Goal: Communication & Community: Answer question/provide support

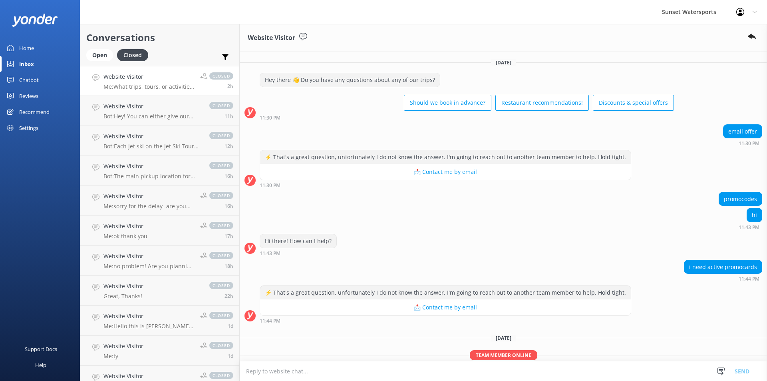
scroll to position [76, 0]
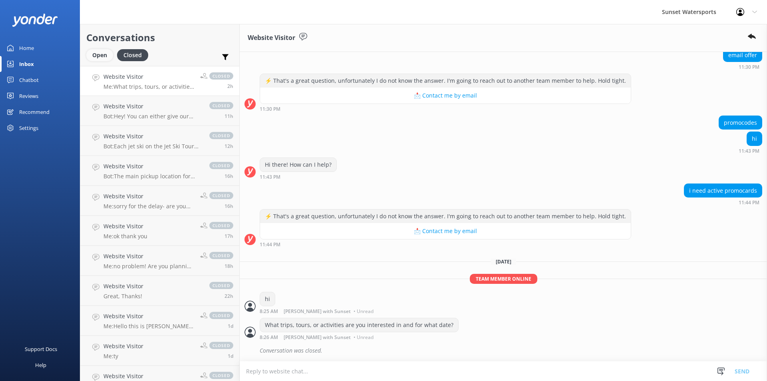
click at [95, 54] on div "Open" at bounding box center [99, 55] width 27 height 12
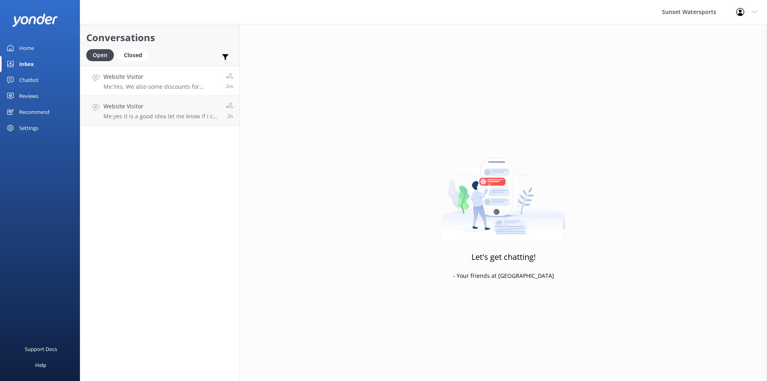
click at [181, 81] on h4 "Website Visitor" at bounding box center [161, 76] width 117 height 9
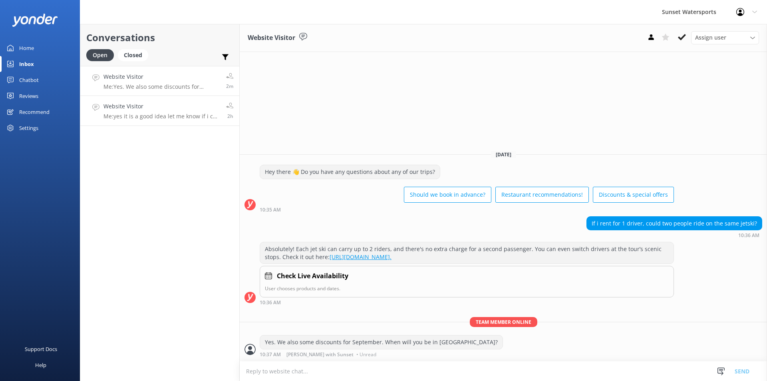
click at [154, 115] on p "Me: yes it is a good idea let me know if i can be of any help deciding which tr…" at bounding box center [161, 116] width 117 height 7
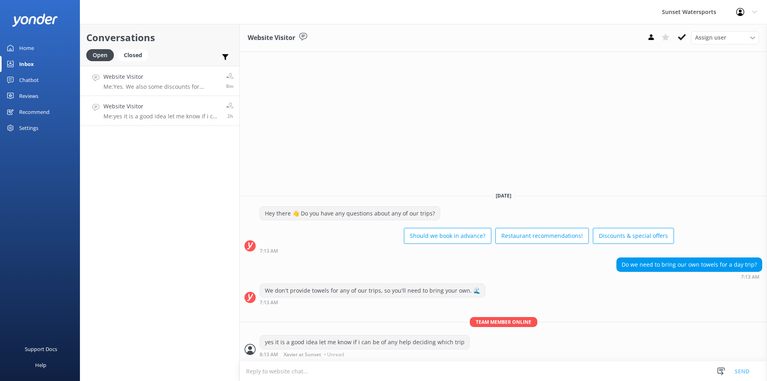
click at [156, 88] on p "Me: Yes. We also some discounts for September. When will you be in Key West?" at bounding box center [161, 86] width 117 height 7
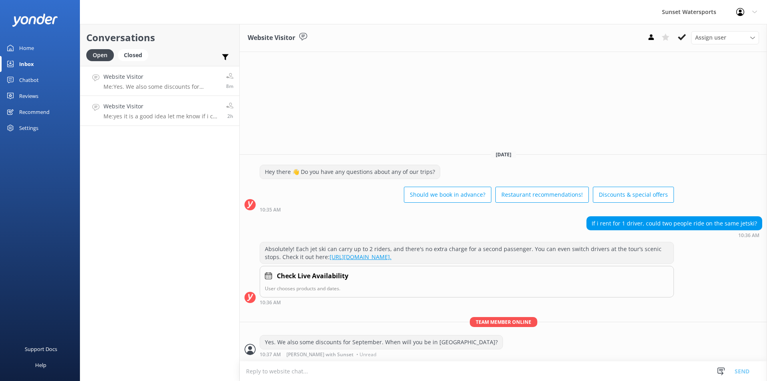
click at [157, 111] on div "Website Visitor Me: yes it is a good idea let me know if i can be of any help d…" at bounding box center [161, 111] width 117 height 18
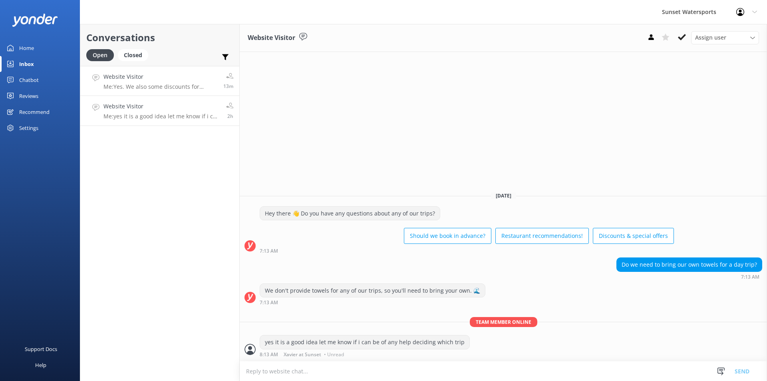
click at [136, 87] on p "Me: Yes. We also some discounts for September. When will you be in Key West?" at bounding box center [160, 86] width 114 height 7
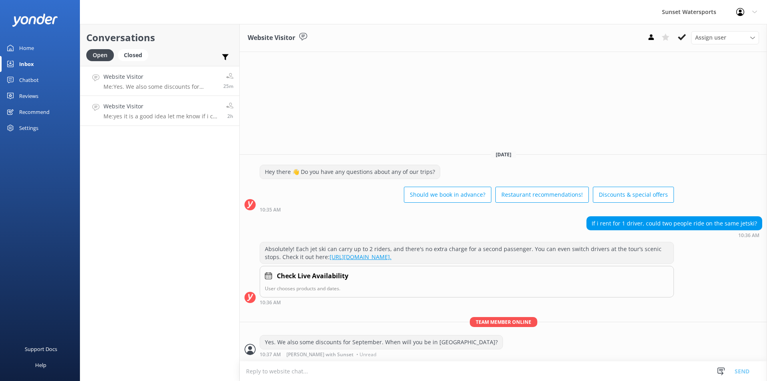
click at [161, 118] on p "Me: yes it is a good idea let me know if i can be of any help deciding which tr…" at bounding box center [161, 116] width 117 height 7
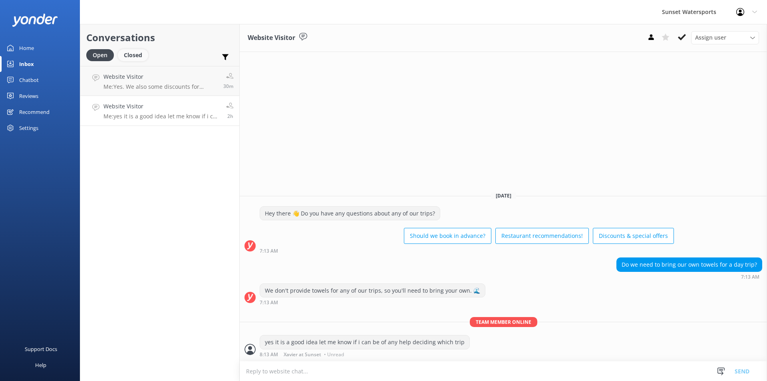
click at [137, 56] on div "Closed" at bounding box center [133, 55] width 30 height 12
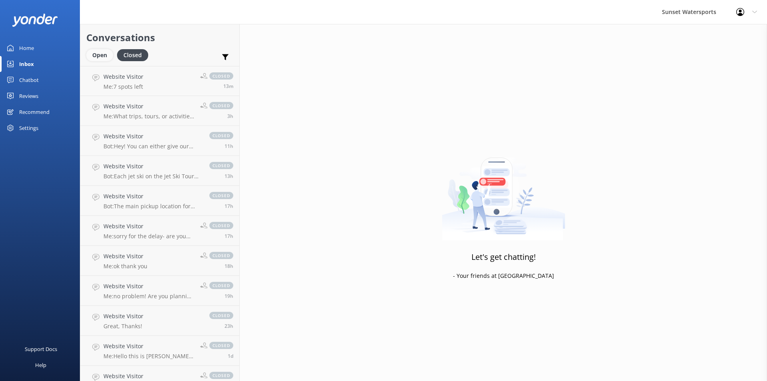
click at [98, 56] on div "Open" at bounding box center [99, 55] width 27 height 12
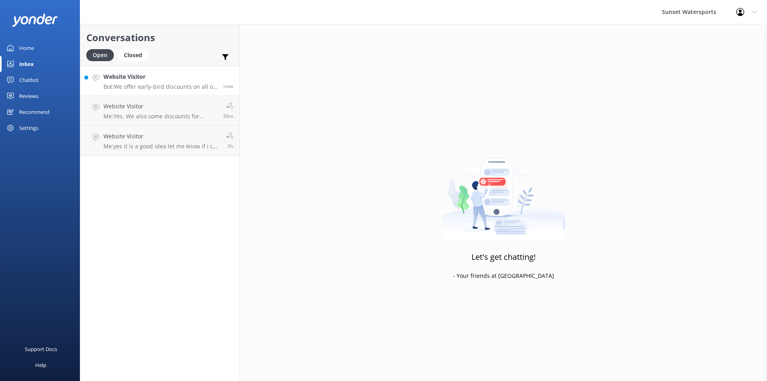
click at [160, 81] on h4 "Website Visitor" at bounding box center [160, 76] width 114 height 9
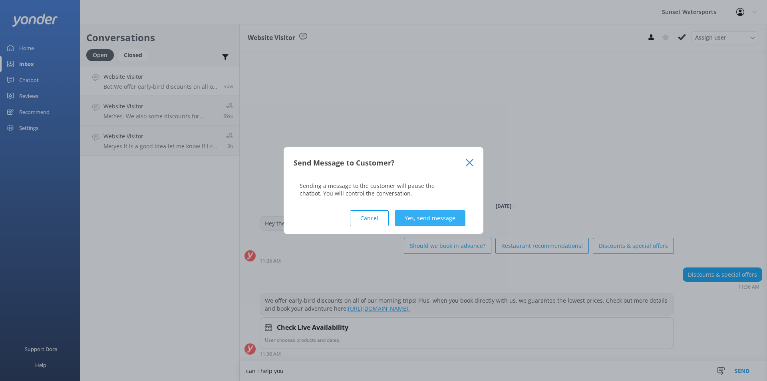
type textarea "can i help you"
click at [429, 215] on button "Yes, send message" at bounding box center [430, 218] width 71 height 16
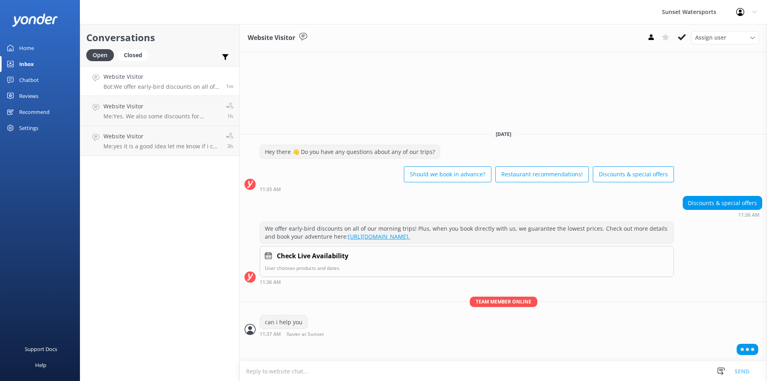
click at [271, 374] on textarea at bounding box center [503, 371] width 527 height 20
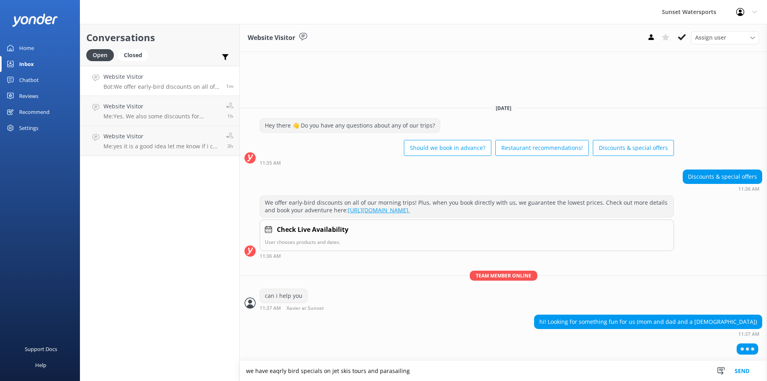
type textarea "we have eaqrly bird specials on jet skis tours and parasailing"
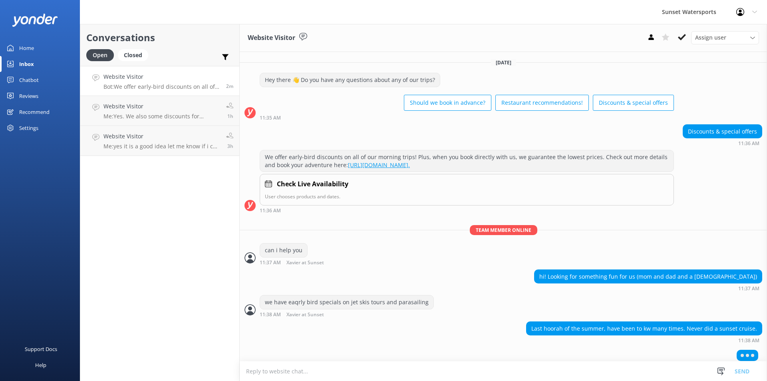
scroll to position [5, 0]
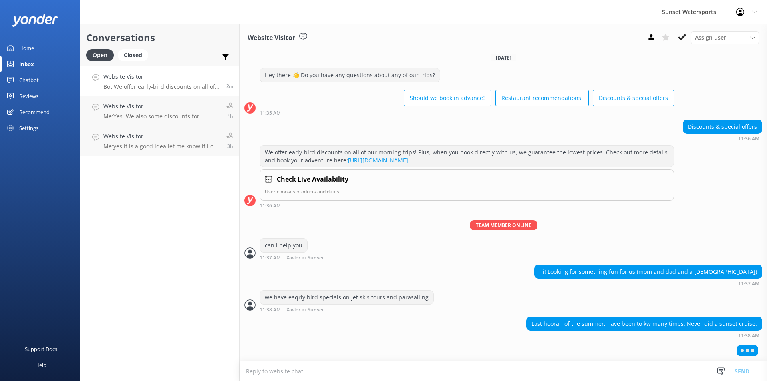
click at [315, 373] on textarea at bounding box center [503, 371] width 527 height 20
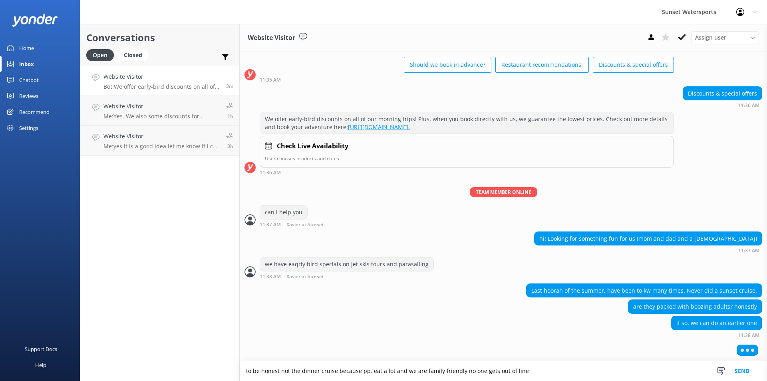
scroll to position [19, 0]
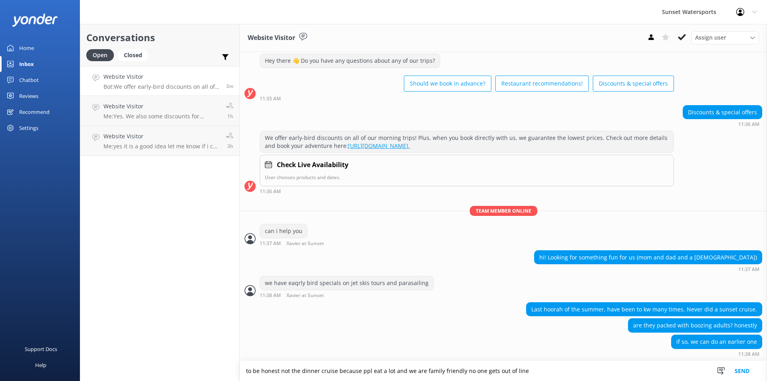
type textarea "to be honest not the dinner cruise because ppl eat a lot and we are family frie…"
click at [744, 371] on button "Send" at bounding box center [742, 371] width 30 height 20
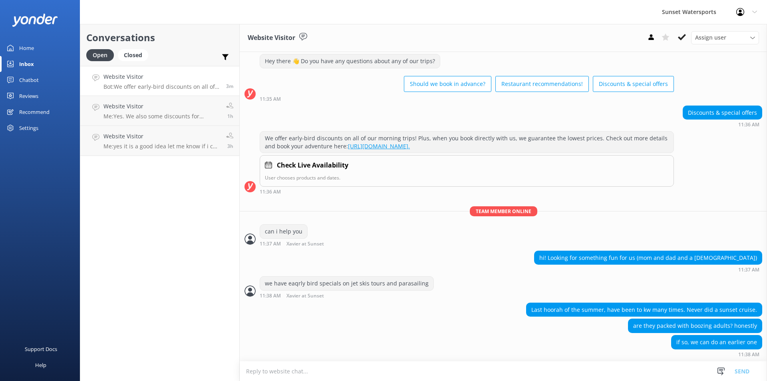
scroll to position [45, 0]
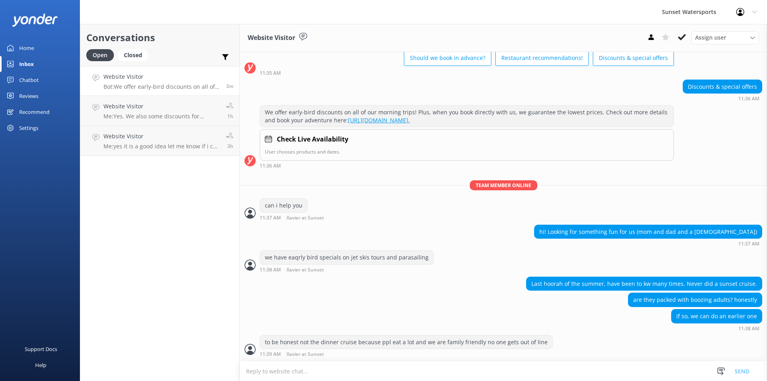
click at [288, 375] on textarea at bounding box center [503, 371] width 527 height 20
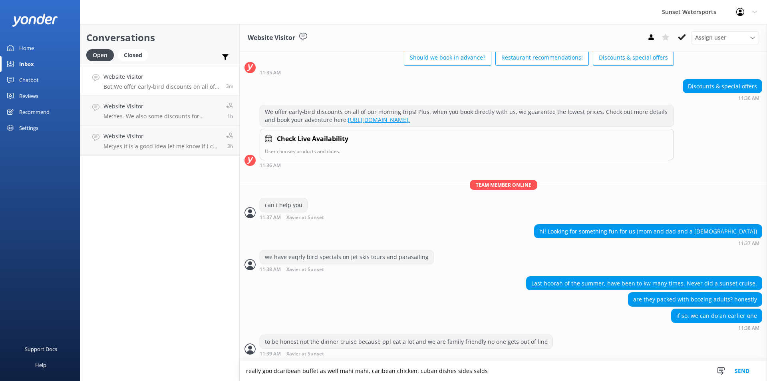
type textarea "really goo dcaribean buffet as well mahi mahi, caribean chicken, cuban dishes s…"
click at [745, 368] on button "Send" at bounding box center [742, 371] width 30 height 20
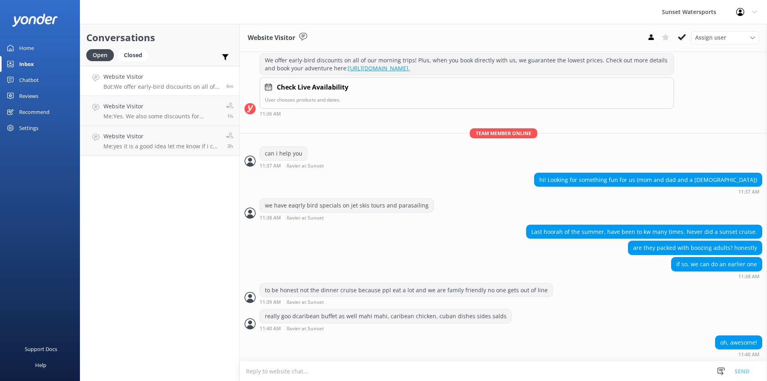
scroll to position [113, 0]
click at [312, 378] on textarea at bounding box center [503, 371] width 527 height 20
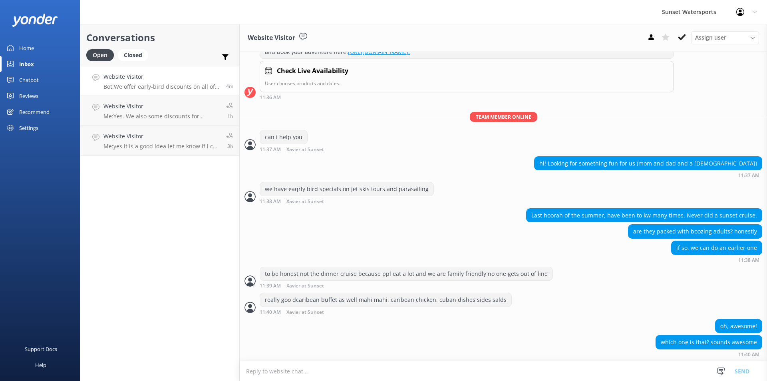
paste textarea "[URL][DOMAIN_NAME]"
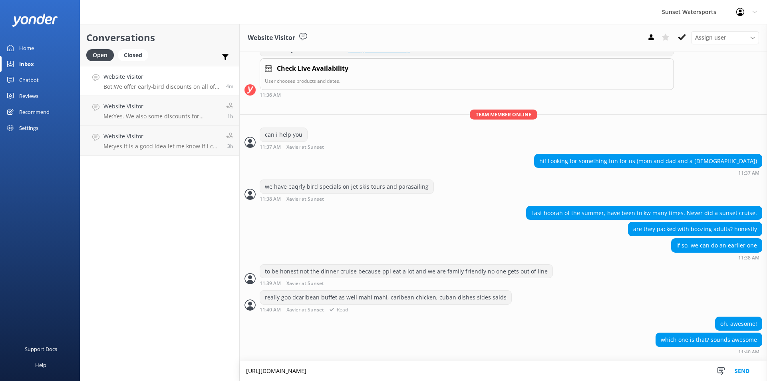
scroll to position [121, 0]
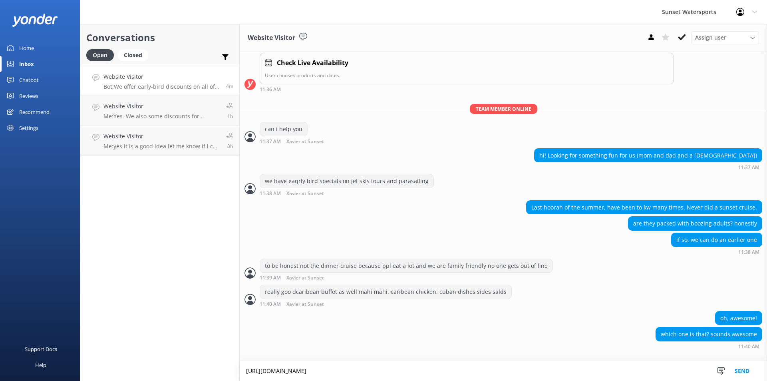
type textarea "[URL][DOMAIN_NAME]"
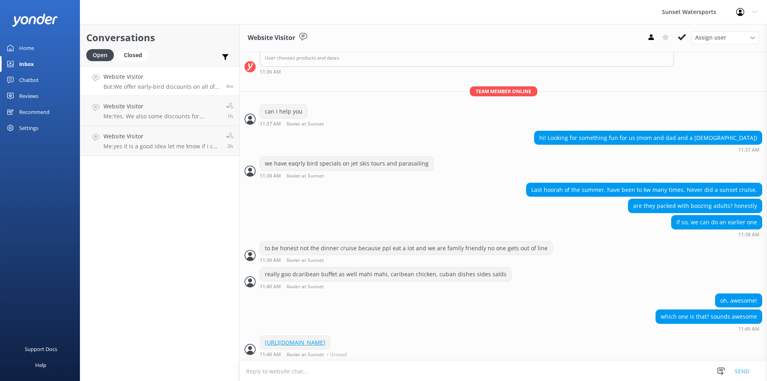
scroll to position [147, 0]
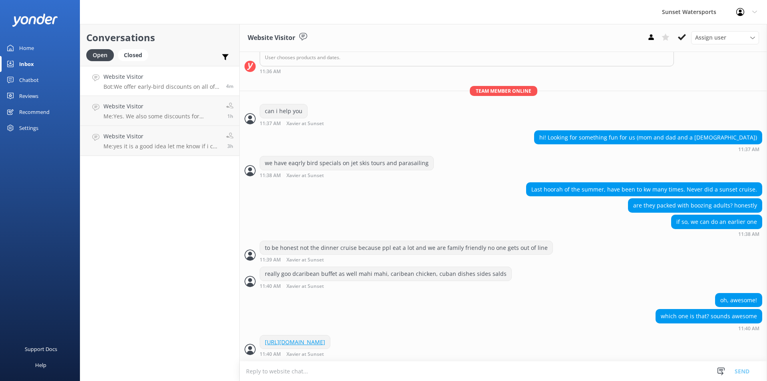
click at [271, 373] on textarea at bounding box center [503, 371] width 527 height 20
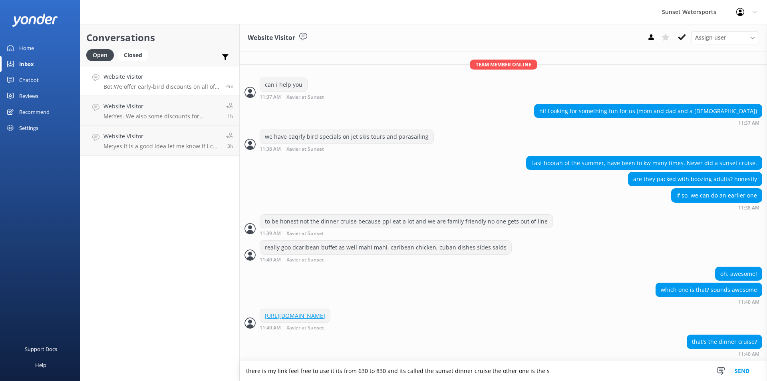
scroll to position [173, 0]
type textarea "there is my link feel free to use it its from 630 to 830 and its called the sun…"
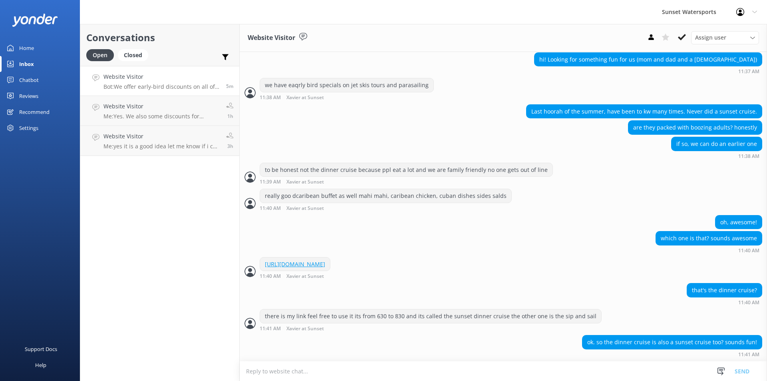
scroll to position [244, 0]
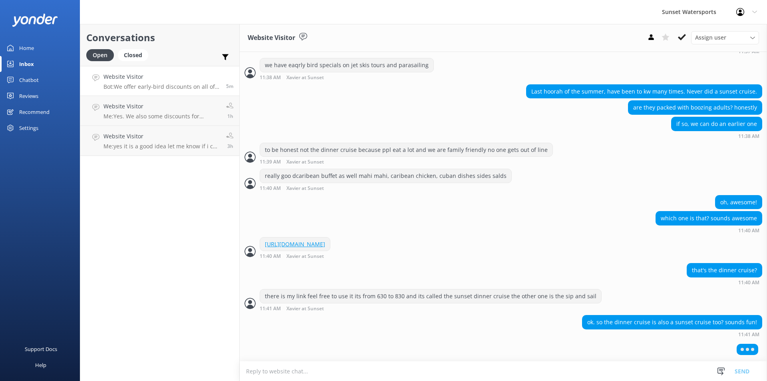
click at [275, 376] on textarea at bounding box center [503, 371] width 527 height 20
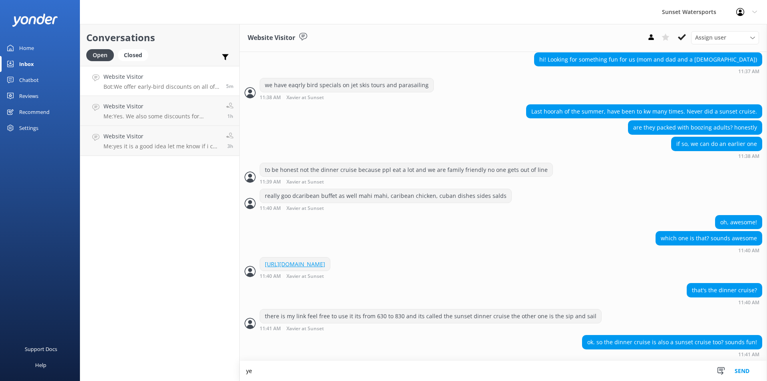
scroll to position [225, 0]
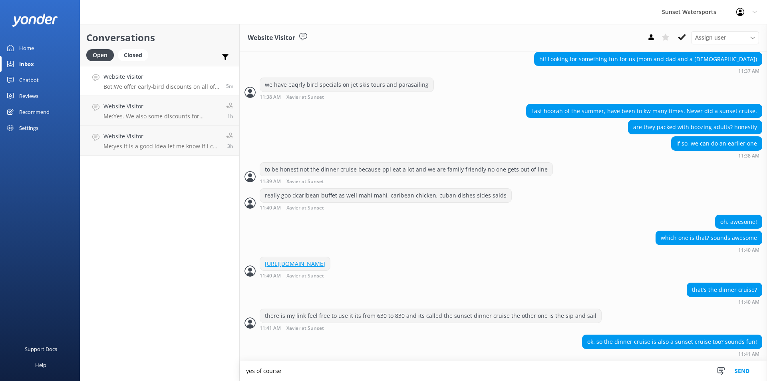
type textarea "yes of course"
click at [744, 370] on button "Send" at bounding box center [742, 371] width 30 height 20
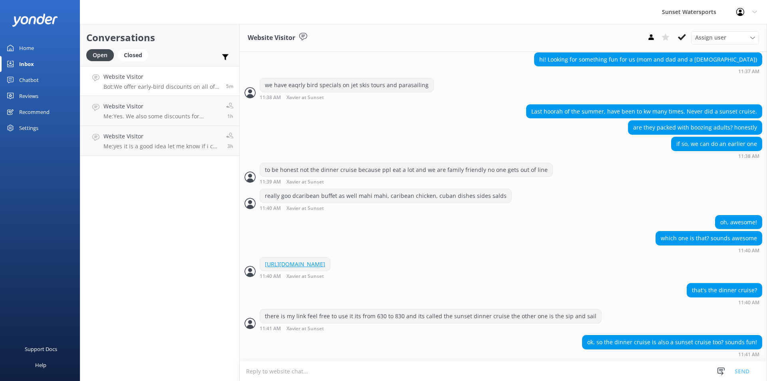
scroll to position [251, 0]
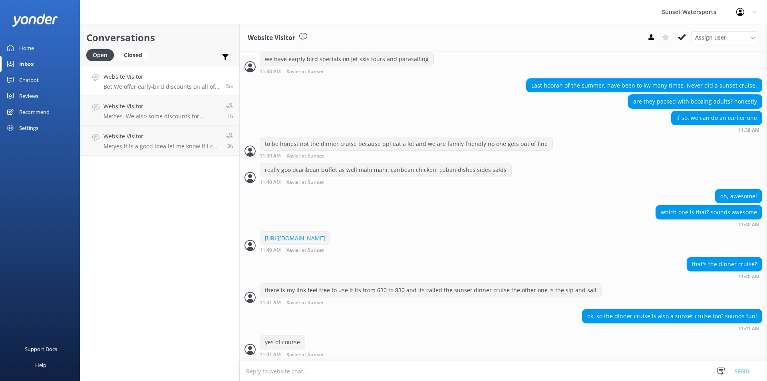
click at [291, 371] on textarea at bounding box center [503, 371] width 527 height 20
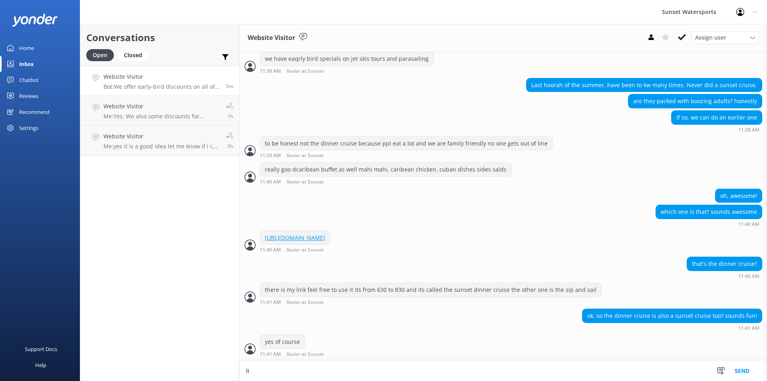
scroll to position [251, 0]
type textarea "live band and open bar included 79 for you guys and a discount for your [DEMOGR…"
click at [746, 373] on button "Send" at bounding box center [742, 371] width 30 height 20
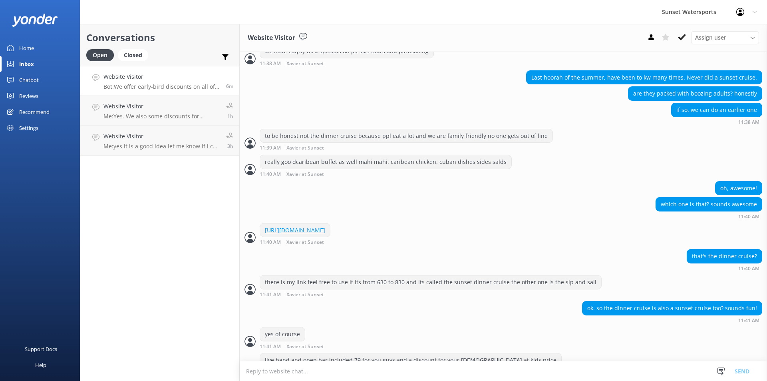
scroll to position [277, 0]
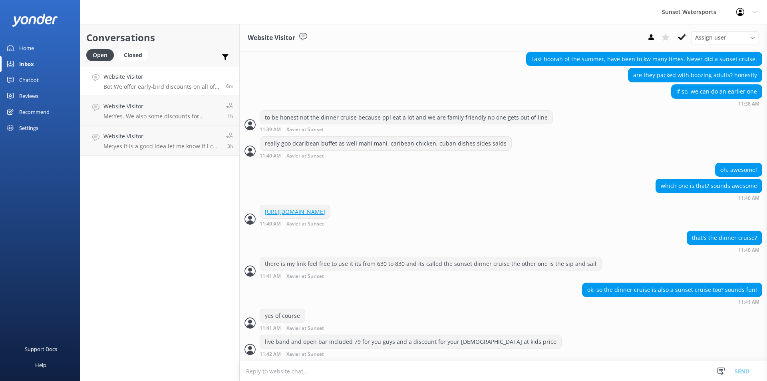
click at [323, 370] on textarea at bounding box center [503, 371] width 527 height 20
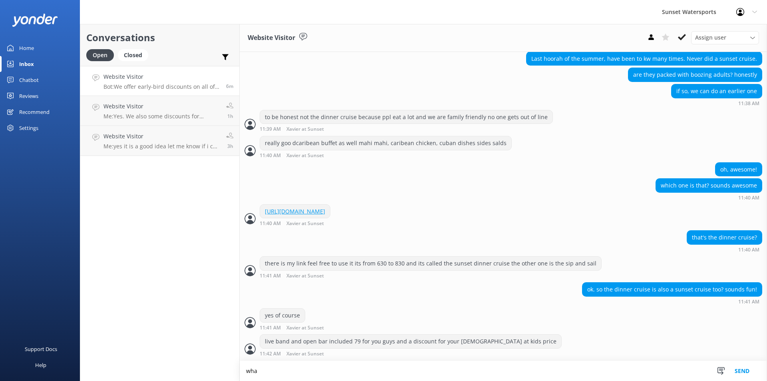
scroll to position [278, 0]
type textarea "what day were you all looking to go"
click at [746, 372] on button "Send" at bounding box center [742, 371] width 30 height 20
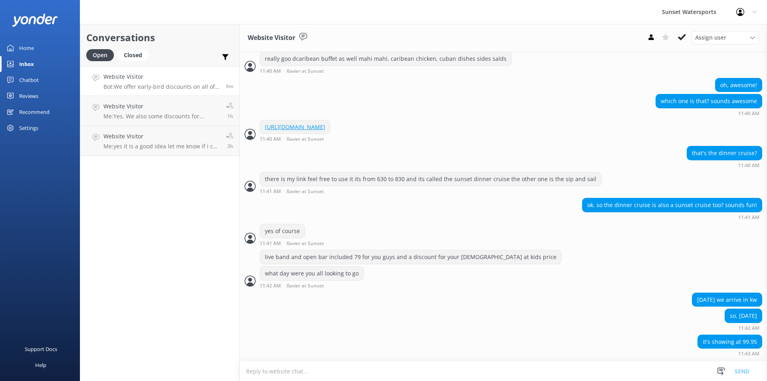
scroll to position [380, 0]
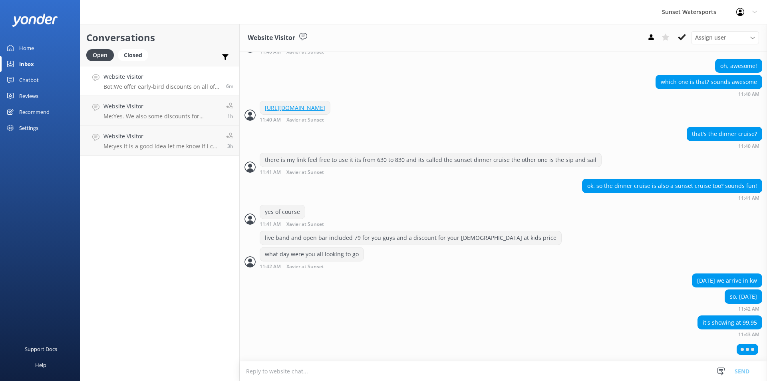
click at [281, 372] on textarea at bounding box center [503, 371] width 527 height 20
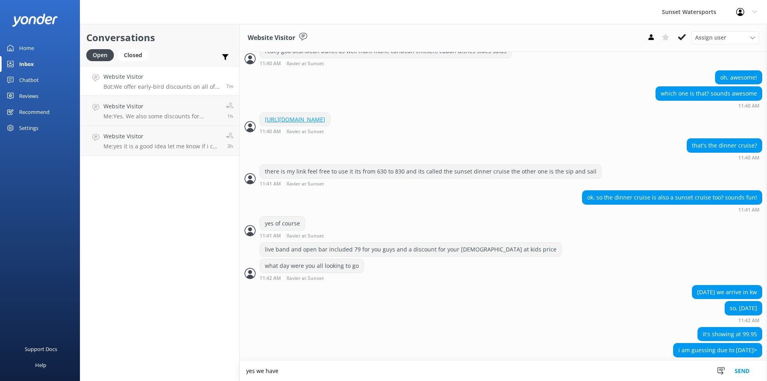
scroll to position [378, 0]
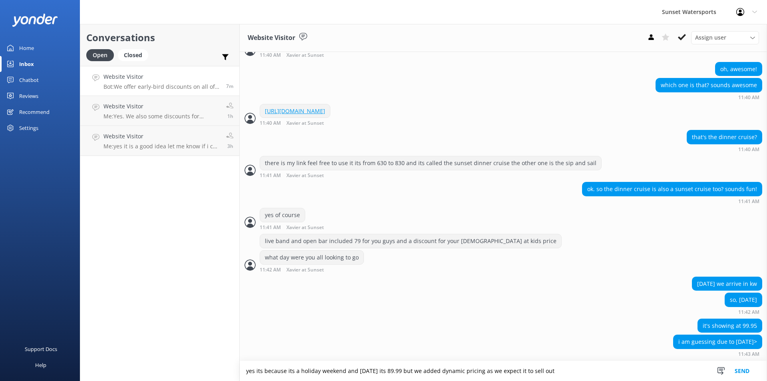
type textarea "yes its because its a holiday weekend and [DATE] its 89.99 but we added dynamic…"
click at [737, 371] on button "Send" at bounding box center [742, 371] width 30 height 20
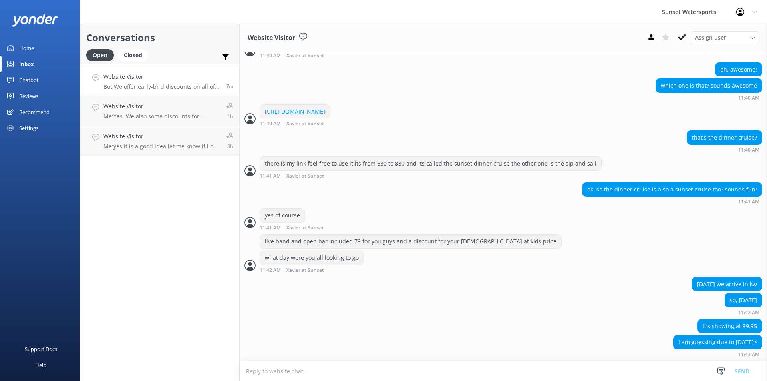
scroll to position [403, 0]
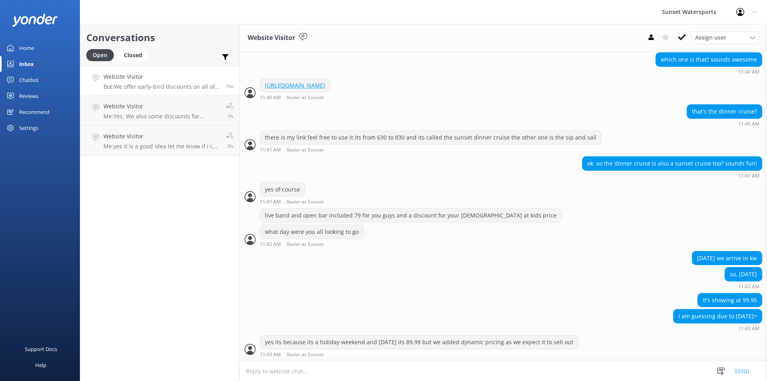
click at [297, 374] on textarea at bounding box center [503, 371] width 527 height 20
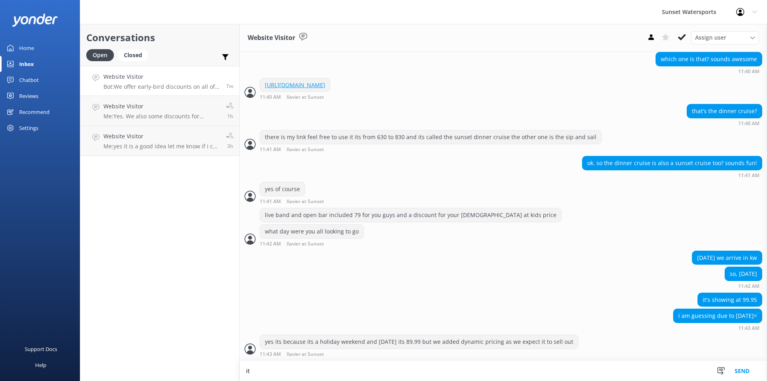
scroll to position [404, 0]
type textarea "i"
click at [344, 371] on textarea "should be really fun though and still agood price" at bounding box center [503, 371] width 527 height 20
type textarea "should be really fun though and still a good price"
click at [749, 367] on button "Send" at bounding box center [742, 371] width 30 height 20
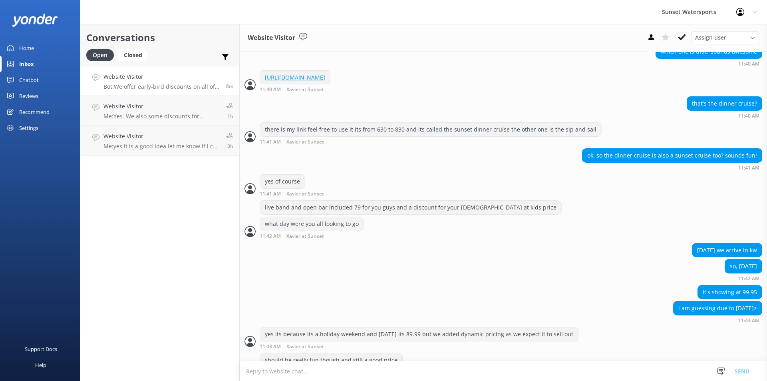
scroll to position [429, 0]
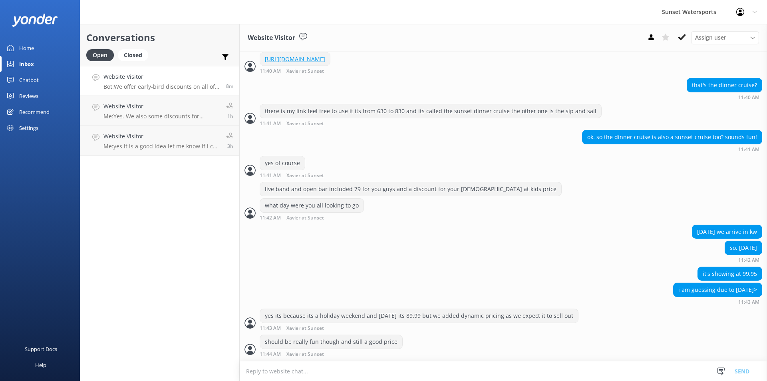
click at [288, 375] on textarea at bounding box center [503, 371] width 527 height 20
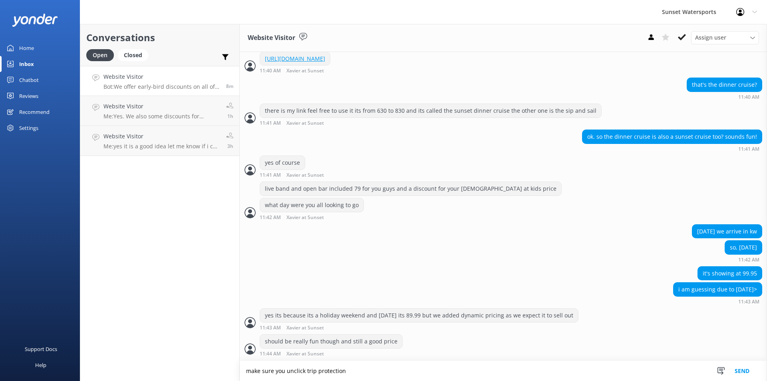
type textarea "make sure you unclick trip protection"
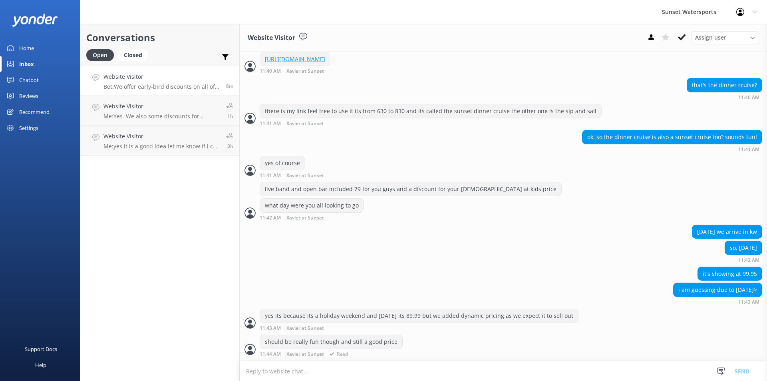
scroll to position [446, 0]
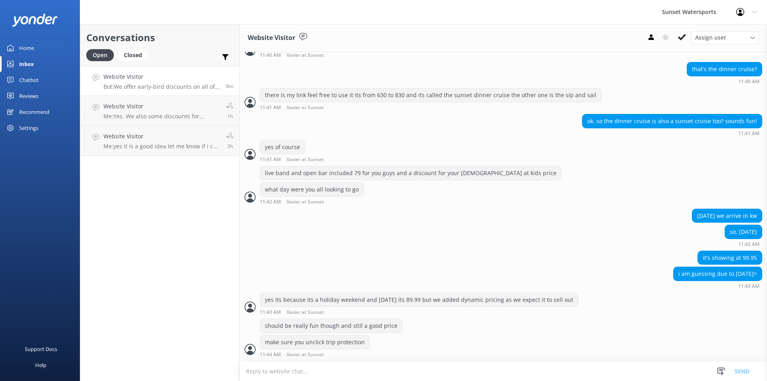
click at [294, 376] on textarea at bounding box center [503, 371] width 527 height 20
type textarea "thats an extra 8 percent"
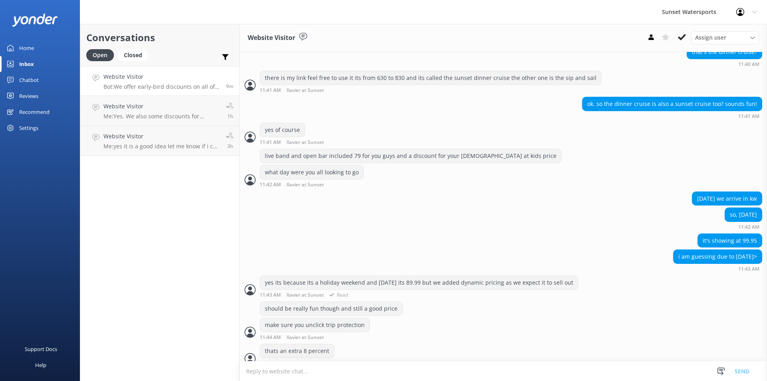
scroll to position [472, 0]
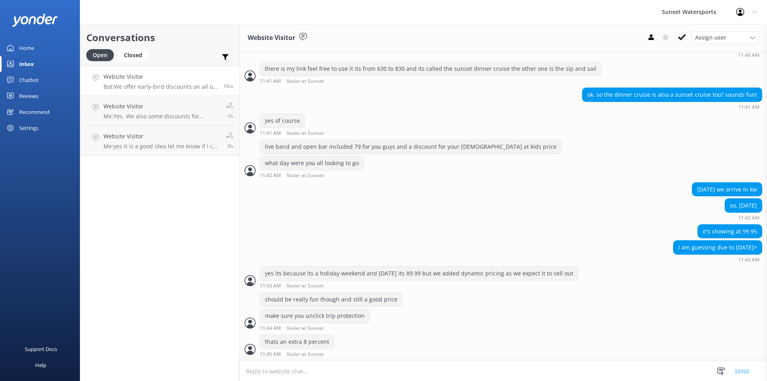
click at [296, 376] on textarea at bounding box center [503, 371] width 527 height 20
type textarea "im checking on my end and i see 99 as well"
click at [738, 368] on button "Send" at bounding box center [742, 371] width 30 height 20
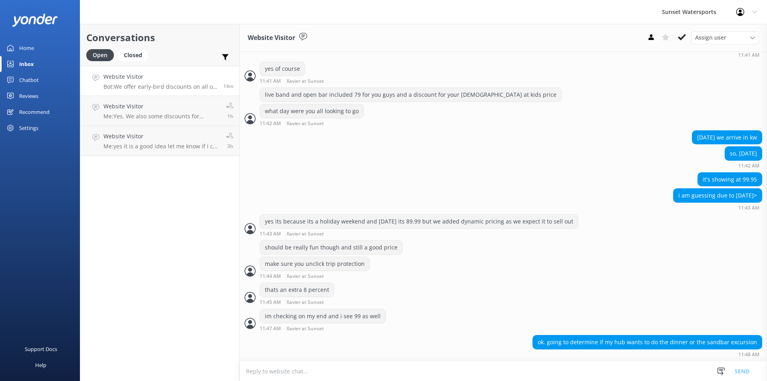
scroll to position [524, 0]
click at [294, 370] on textarea at bounding box center [503, 371] width 527 height 20
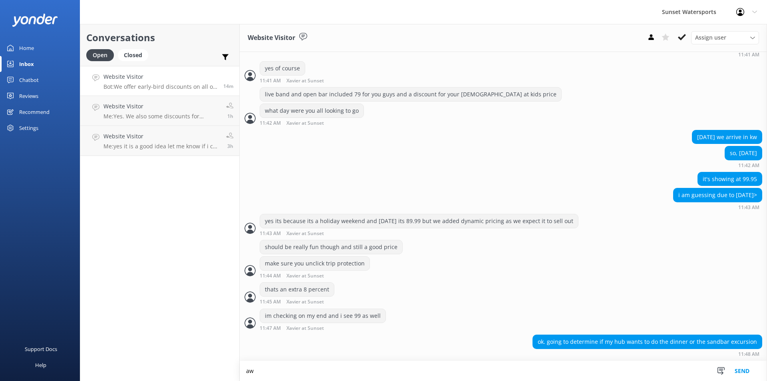
scroll to position [525, 0]
type textarea "awesome i love the sandbar its personal fave"
click at [748, 370] on button "Send" at bounding box center [742, 371] width 30 height 20
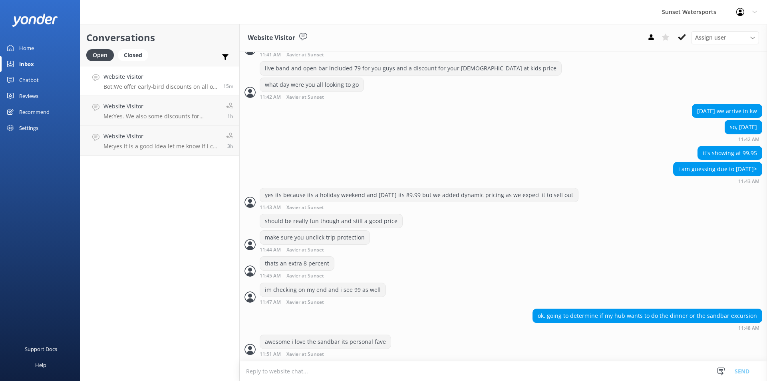
scroll to position [550, 0]
click at [281, 370] on textarea at bounding box center [503, 371] width 527 height 20
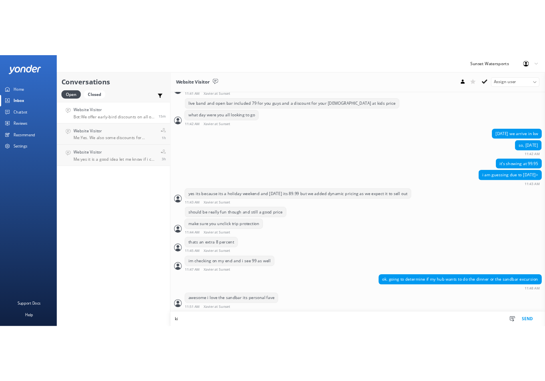
scroll to position [550, 0]
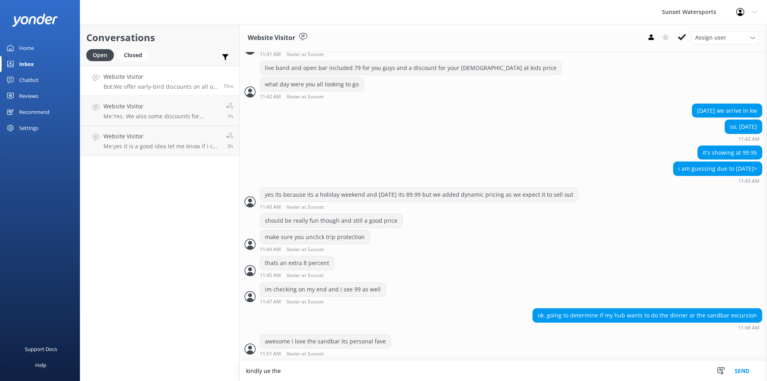
type textarea "kindly ue the"
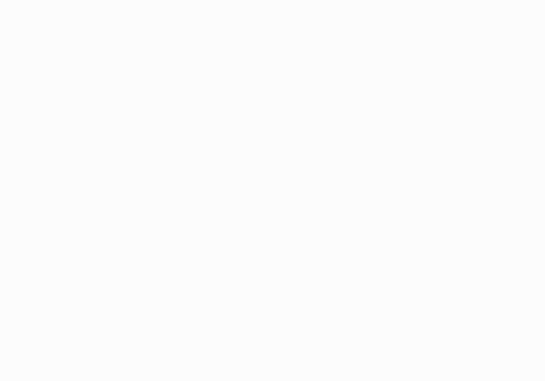
click at [298, 5] on html "Sunset Watersports Profile Settings Logout Home Inbox Chatbot Content Products …" at bounding box center [272, 190] width 545 height 381
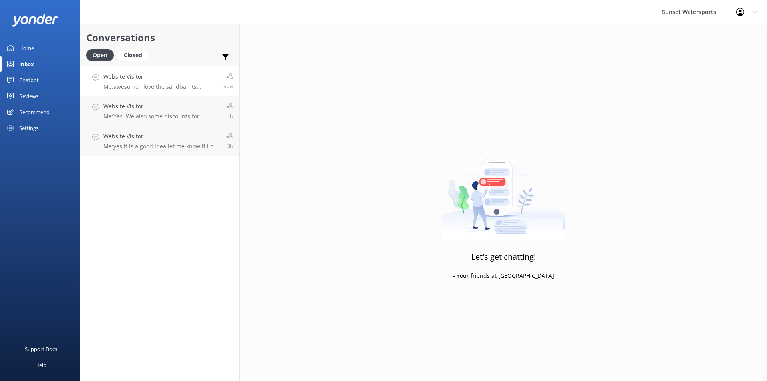
click at [171, 82] on div "Website Visitor Me: awesome i love the sandbar its personal fave" at bounding box center [160, 80] width 114 height 17
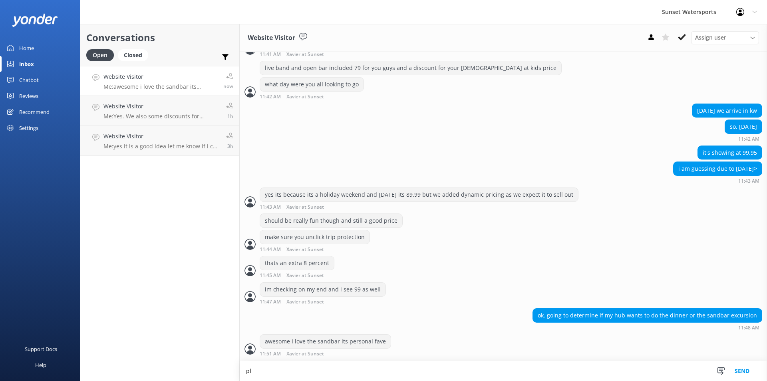
scroll to position [550, 0]
type textarea "please use the link i left as it helps us local islanders out thx again"
click at [751, 370] on button "Send" at bounding box center [742, 371] width 30 height 20
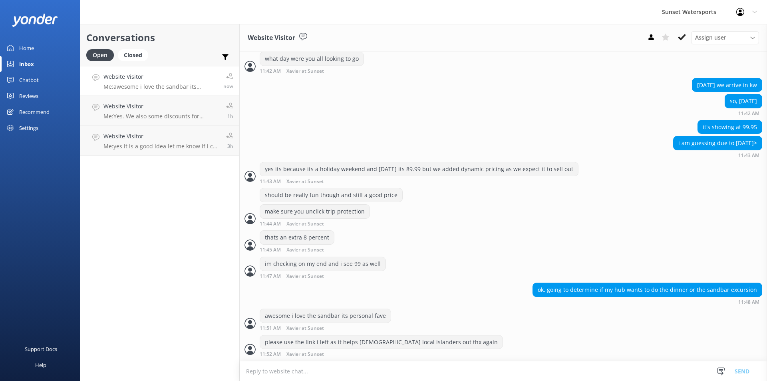
scroll to position [576, 0]
click at [272, 370] on textarea at bounding box center [503, 371] width 527 height 20
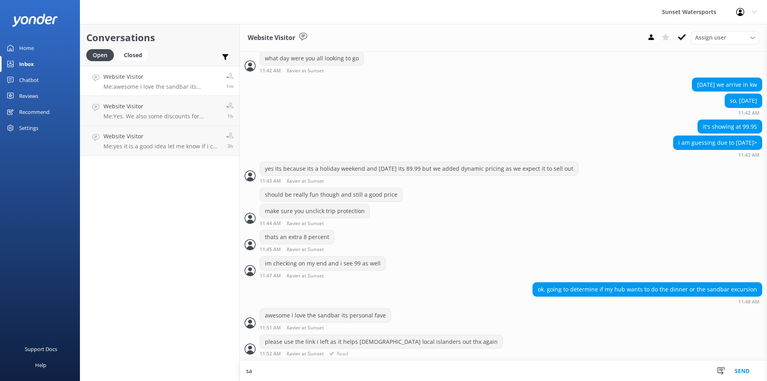
scroll to position [577, 0]
type textarea "sandbar comes with a great lunch spread as well"
click at [743, 372] on button "Send" at bounding box center [742, 371] width 30 height 20
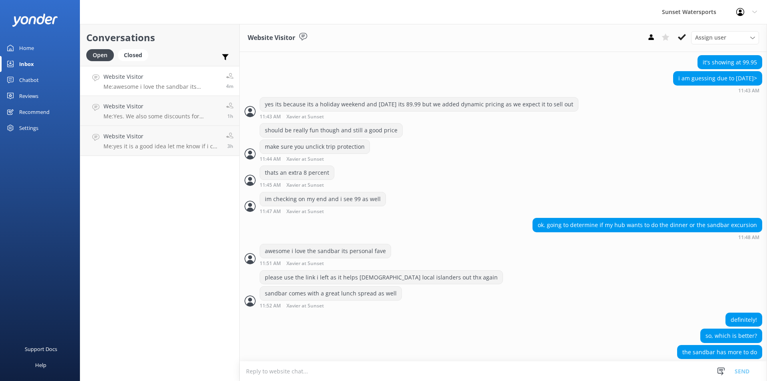
scroll to position [651, 0]
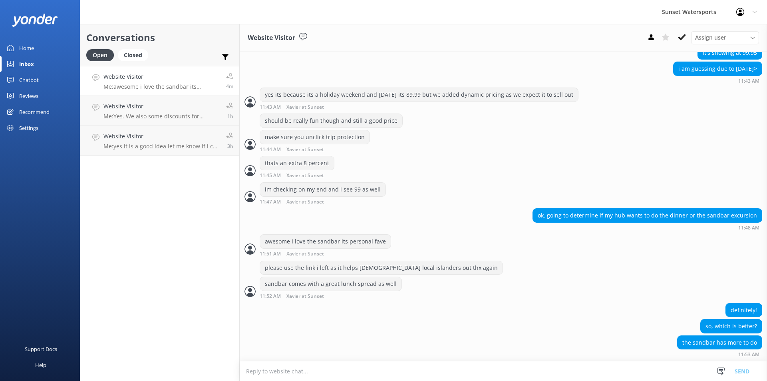
click at [292, 374] on textarea at bounding box center [503, 371] width 527 height 20
type textarea "personally the sandbar is way better"
click at [746, 369] on button "Send" at bounding box center [742, 371] width 30 height 20
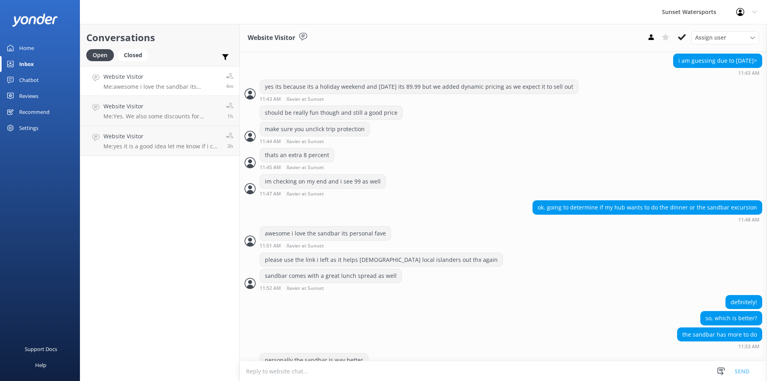
scroll to position [677, 0]
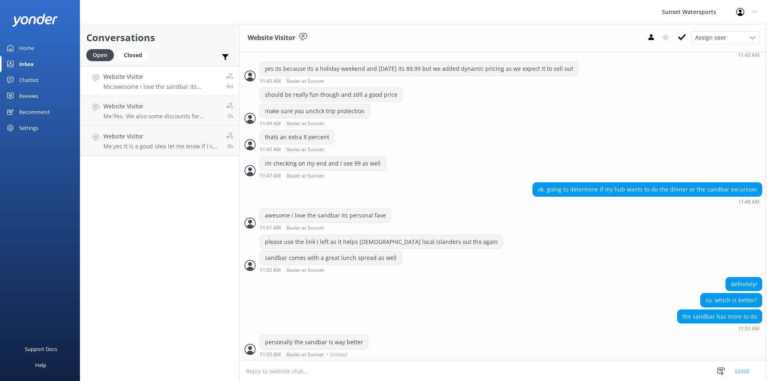
click at [321, 372] on textarea at bounding box center [503, 371] width 527 height 20
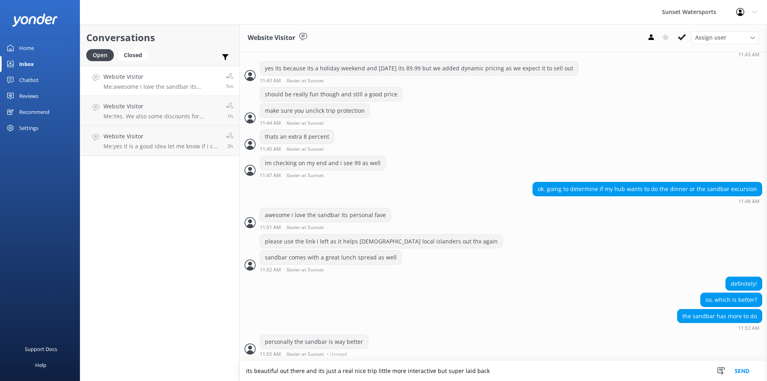
click at [440, 368] on textarea "its beautiful out there and its just a real nice trip little more interactive b…" at bounding box center [503, 371] width 527 height 20
click at [438, 368] on textarea "its beautiful out there and its just a real nice trip super laid back" at bounding box center [503, 371] width 527 height 20
type textarea "its beautiful out there and its just a real nice trip super laid back"
click at [741, 367] on button "Send" at bounding box center [742, 371] width 30 height 20
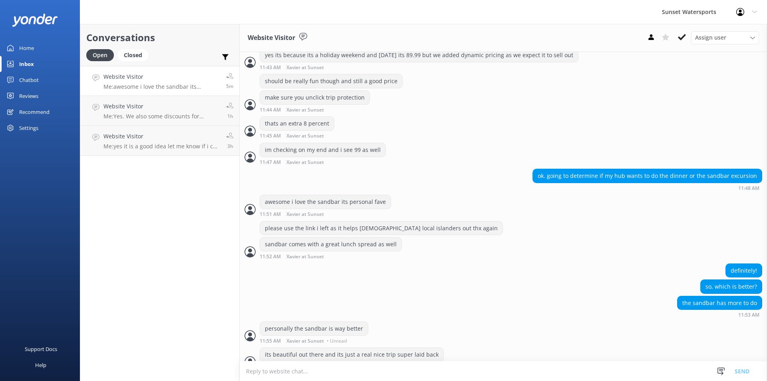
scroll to position [702, 0]
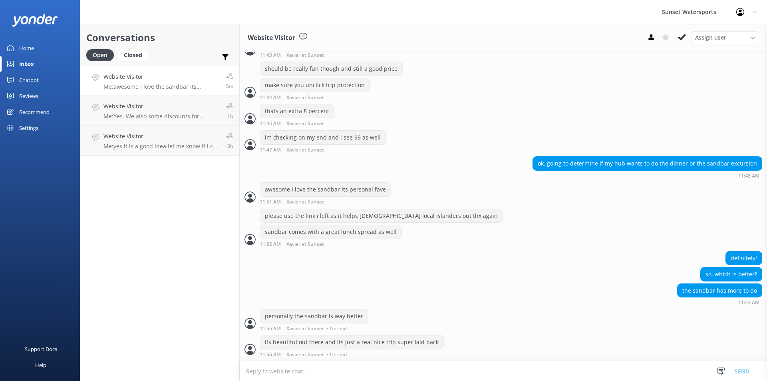
click at [26, 62] on div "Inbox" at bounding box center [26, 64] width 15 height 16
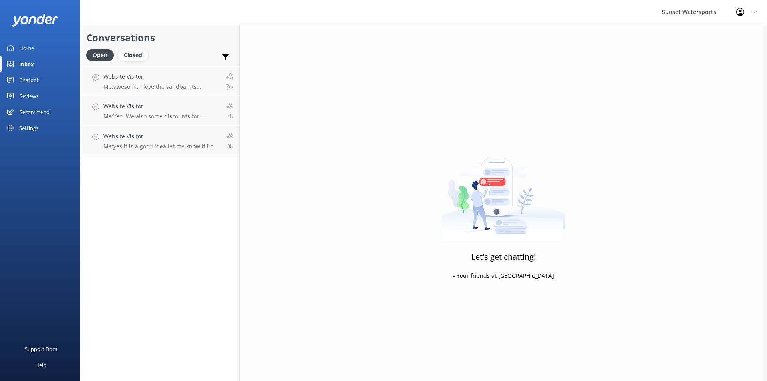
click at [135, 54] on div "Closed" at bounding box center [133, 55] width 30 height 12
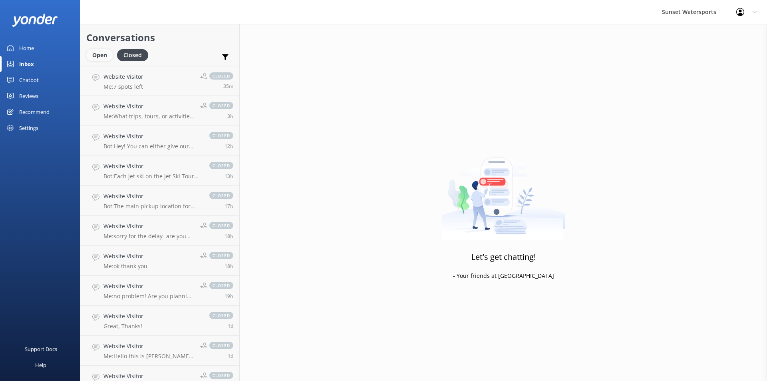
click at [95, 55] on div "Open" at bounding box center [99, 55] width 27 height 12
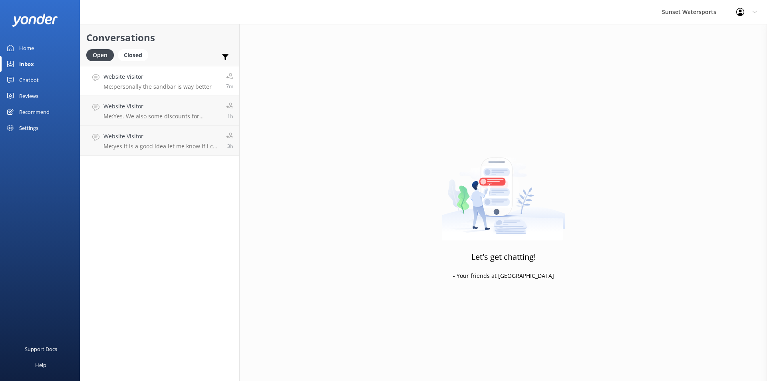
click at [182, 84] on p "Me: personally the sandbar is way better" at bounding box center [157, 86] width 108 height 7
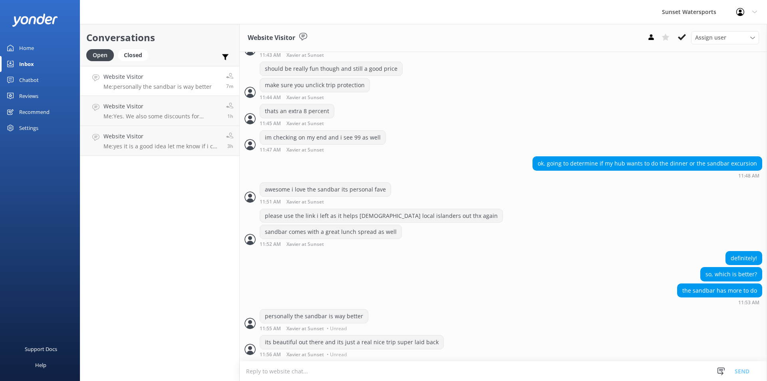
scroll to position [702, 0]
click at [133, 55] on div "Closed" at bounding box center [133, 55] width 30 height 12
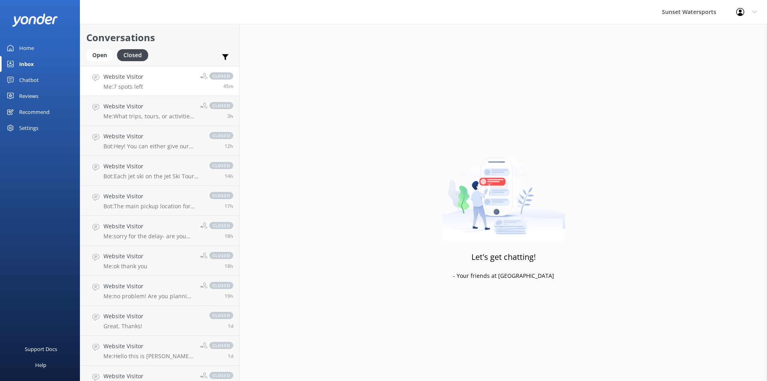
click at [151, 82] on link "Website Visitor Me: 7 spots left closed 45m" at bounding box center [159, 81] width 159 height 30
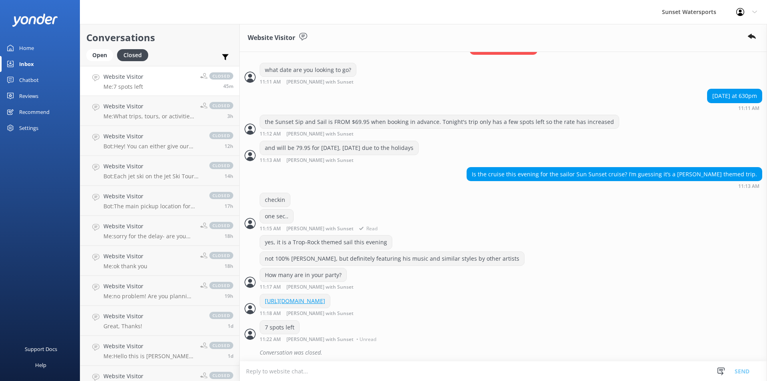
scroll to position [171, 0]
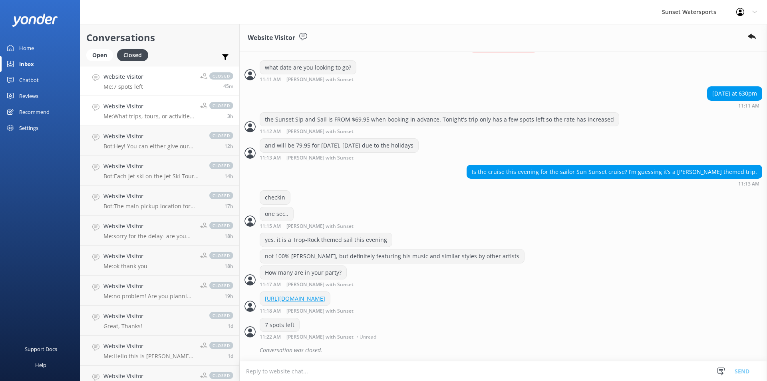
click at [142, 110] on h4 "Website Visitor" at bounding box center [148, 106] width 91 height 9
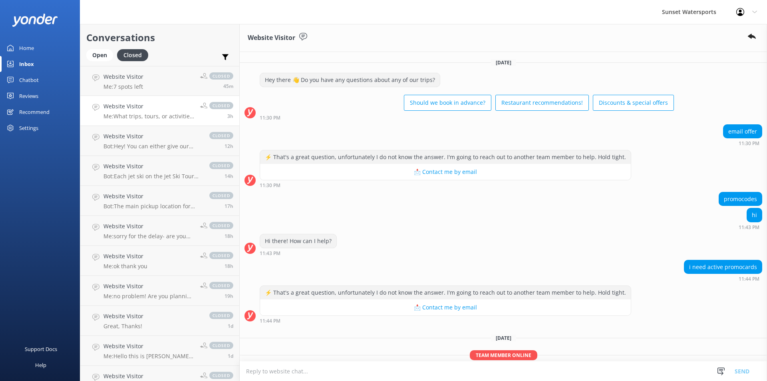
scroll to position [76, 0]
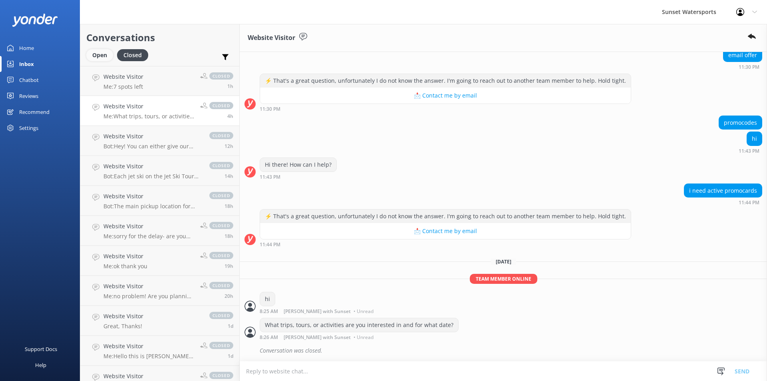
click at [93, 56] on div "Open" at bounding box center [99, 55] width 27 height 12
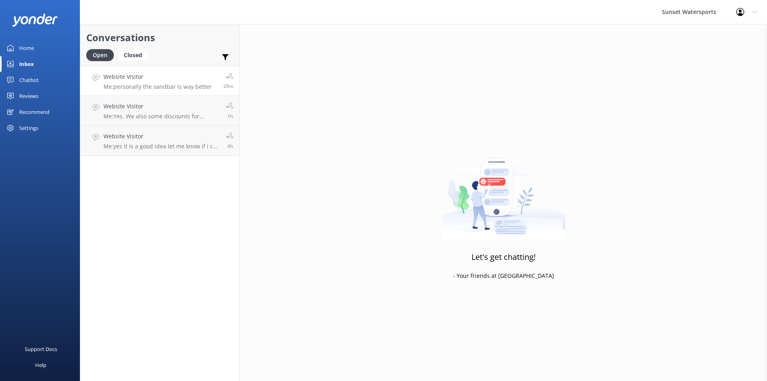
click at [163, 85] on p "Me: personally the sandbar is way better" at bounding box center [157, 86] width 108 height 7
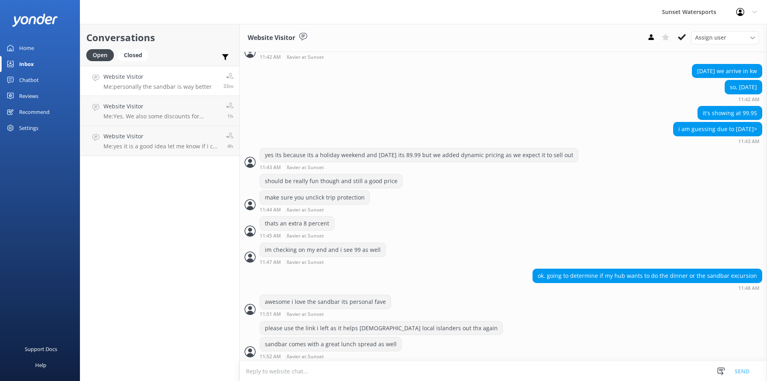
scroll to position [702, 0]
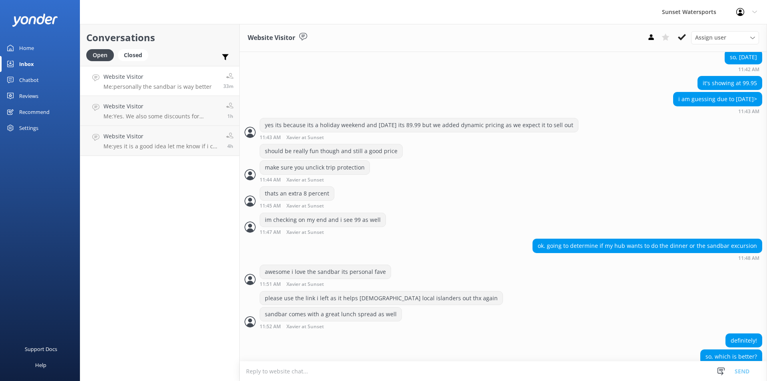
scroll to position [702, 0]
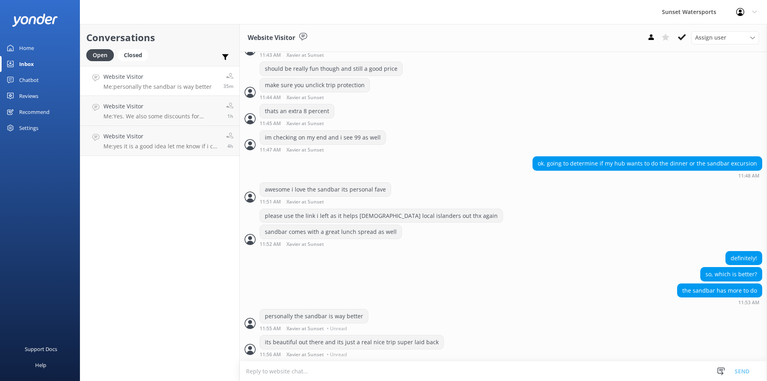
scroll to position [702, 0]
drag, startPoint x: 140, startPoint y: 52, endPoint x: 132, endPoint y: 56, distance: 8.6
click at [140, 53] on div "Closed" at bounding box center [133, 55] width 30 height 12
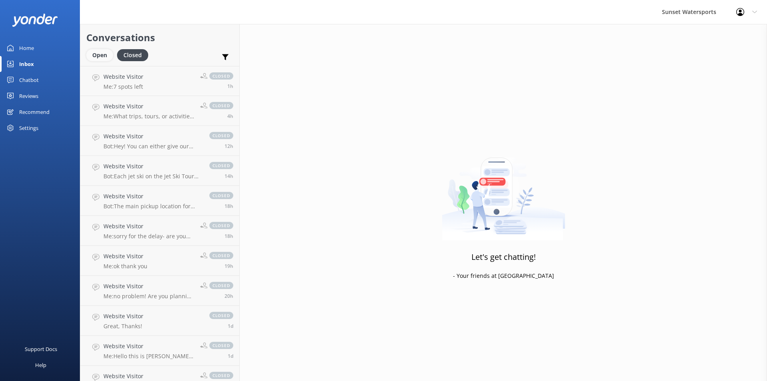
click at [95, 54] on div "Open" at bounding box center [99, 55] width 27 height 12
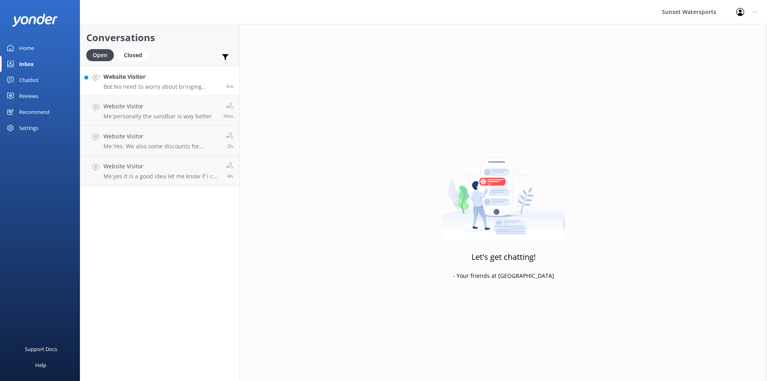
click at [148, 87] on p "Bot: No need to worry about bringing equipment! We provide all necessary snorke…" at bounding box center [161, 86] width 117 height 7
